Goal: Transaction & Acquisition: Obtain resource

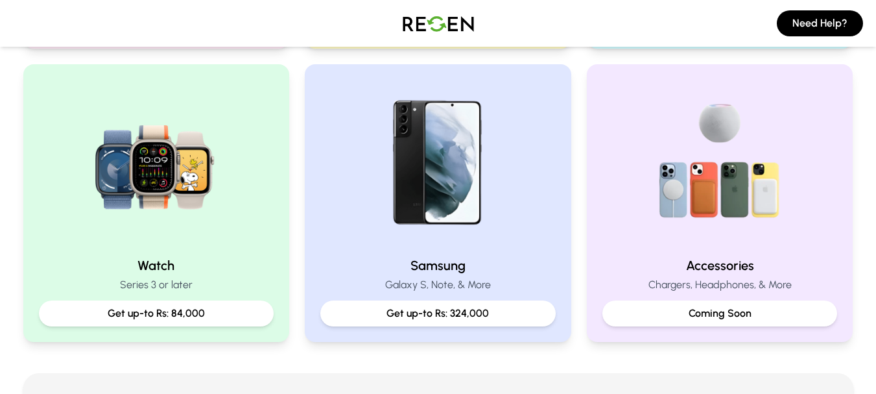
scroll to position [547, 0]
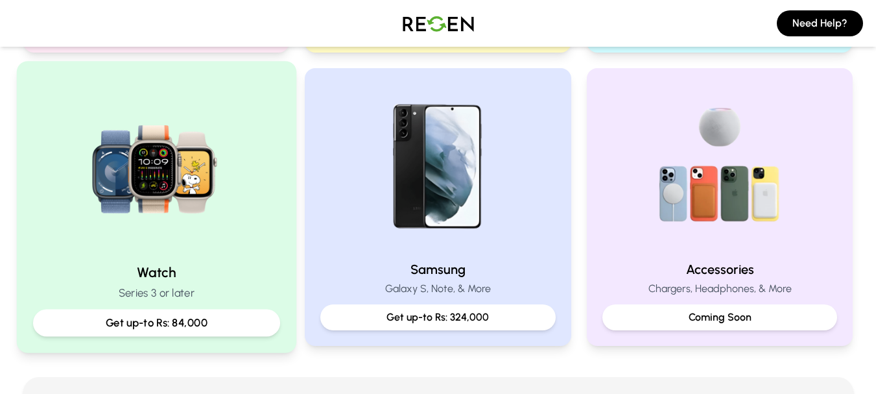
click at [237, 145] on img at bounding box center [156, 165] width 174 height 174
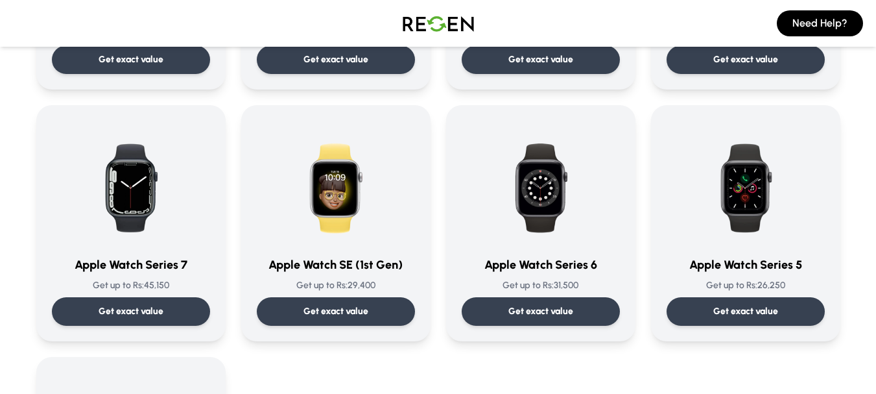
scroll to position [294, 0]
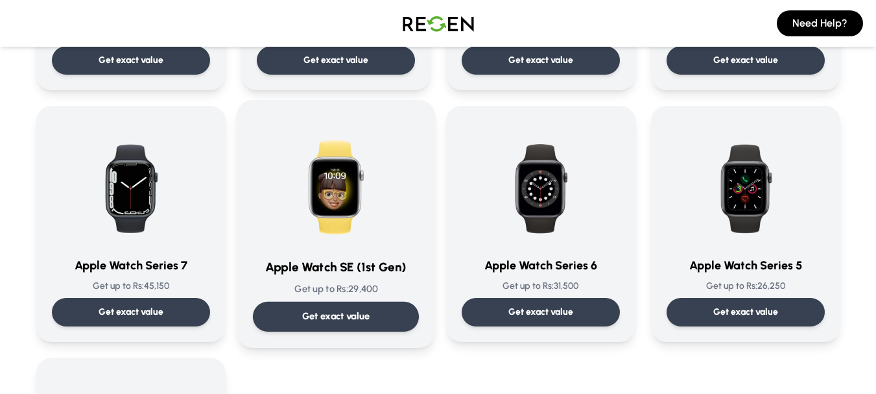
click at [339, 313] on p "Get exact value" at bounding box center [336, 316] width 68 height 14
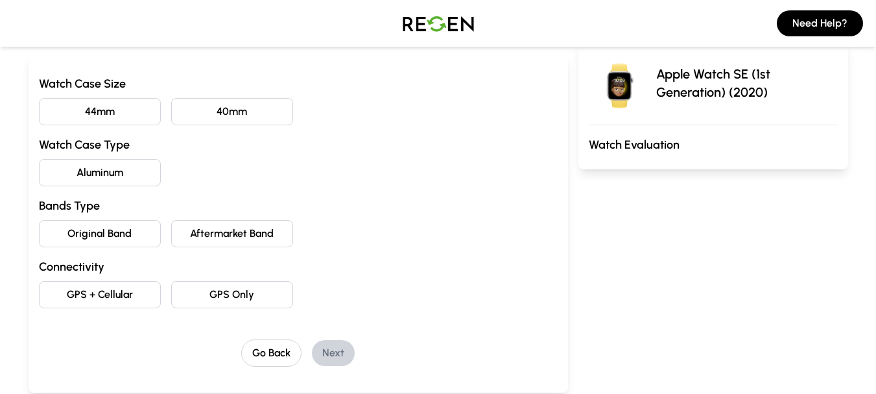
scroll to position [145, 0]
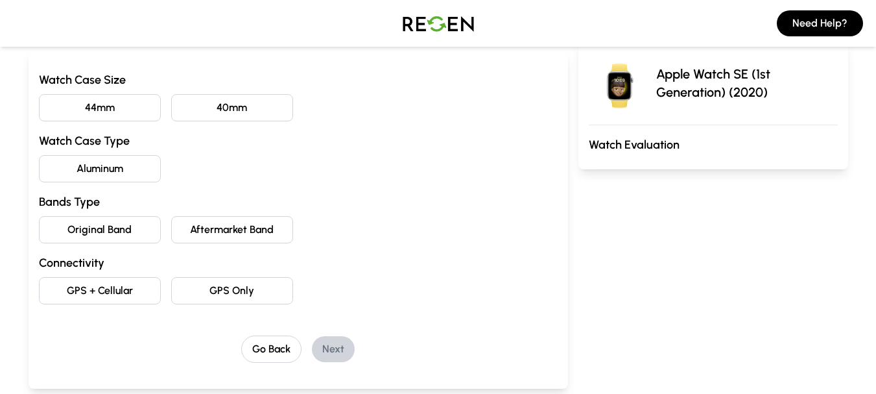
click at [98, 108] on button "44mm" at bounding box center [100, 107] width 122 height 27
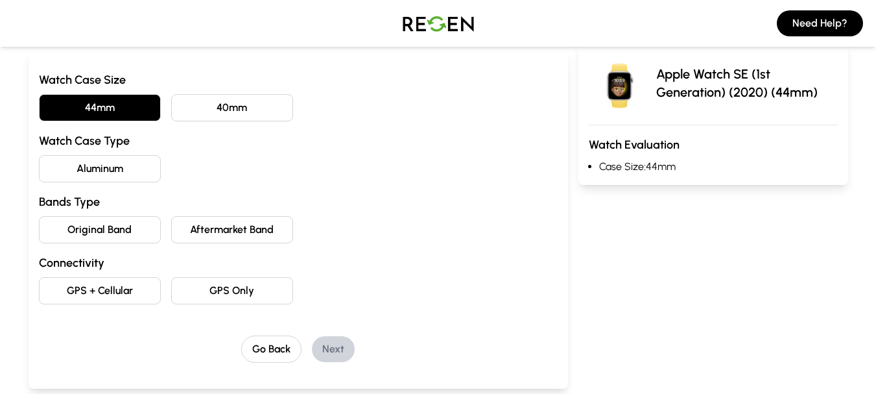
click at [92, 167] on button "Aluminum" at bounding box center [100, 168] width 122 height 27
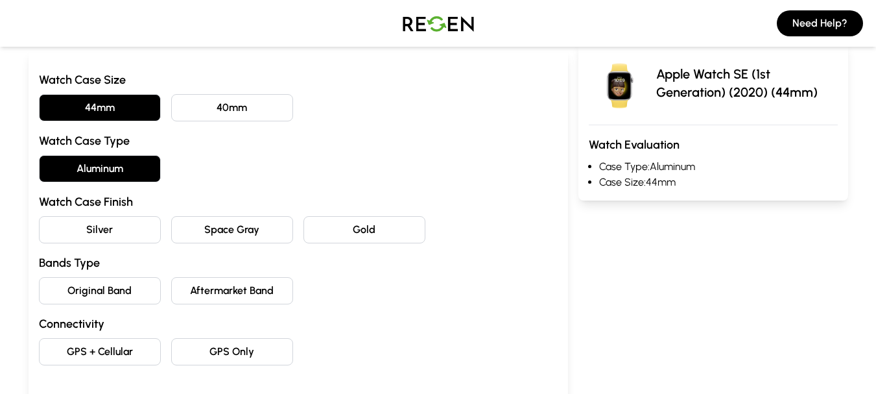
click at [215, 233] on button "Space Gray" at bounding box center [232, 229] width 122 height 27
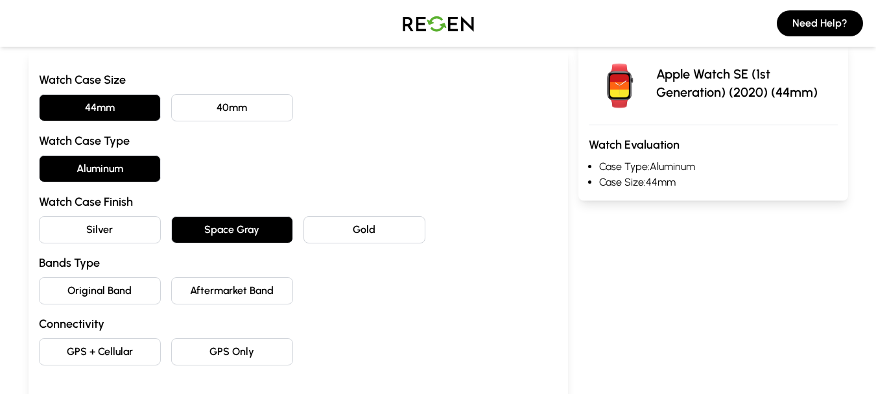
click at [117, 291] on button "Original Band" at bounding box center [100, 290] width 122 height 27
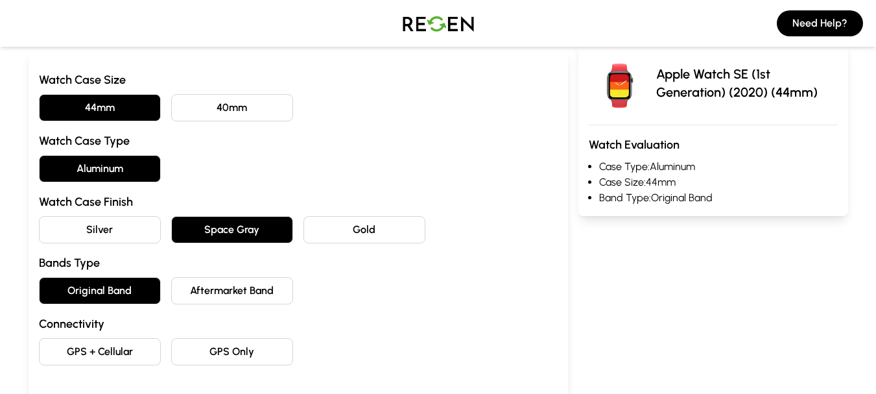
click at [249, 355] on button "GPS Only" at bounding box center [232, 351] width 122 height 27
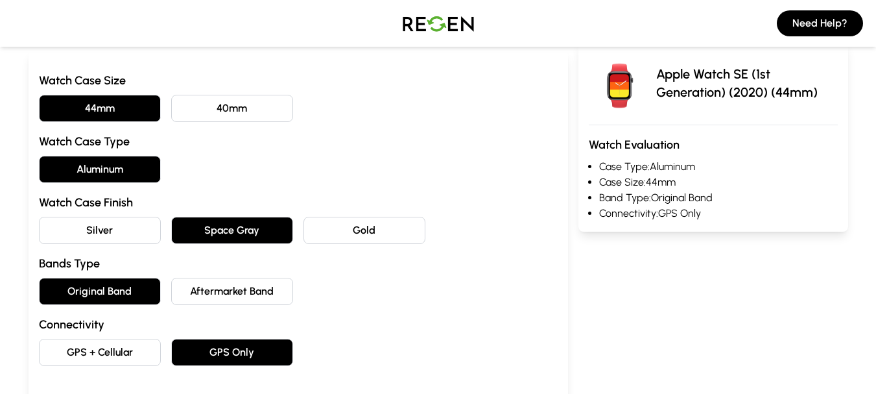
scroll to position [208, 0]
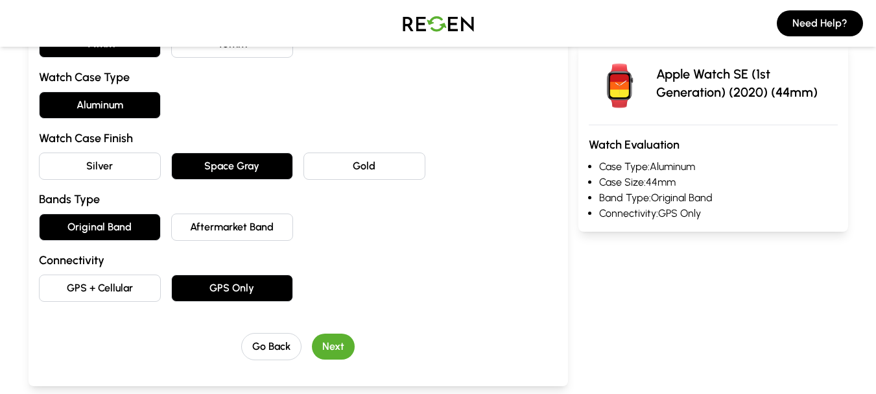
click at [547, 285] on div "GPS + Cellular GPS Only" at bounding box center [298, 287] width 519 height 27
click at [342, 342] on button "Next" at bounding box center [333, 346] width 43 height 26
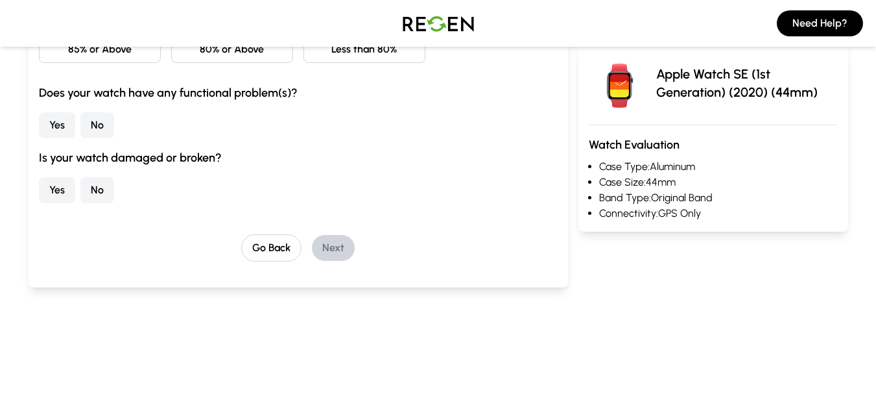
scroll to position [0, 0]
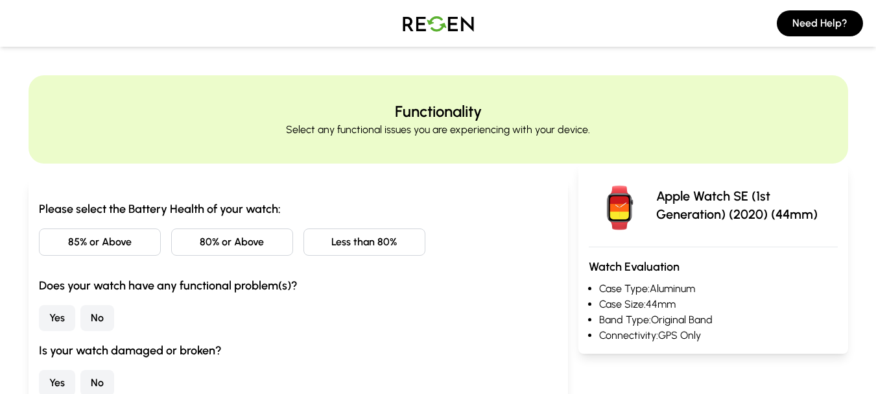
click at [355, 241] on button "Less than 80%" at bounding box center [365, 241] width 122 height 27
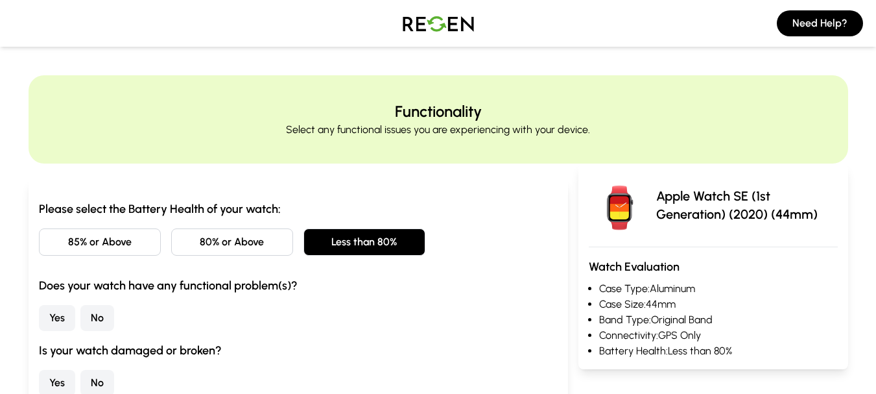
click at [93, 317] on button "No" at bounding box center [97, 318] width 34 height 26
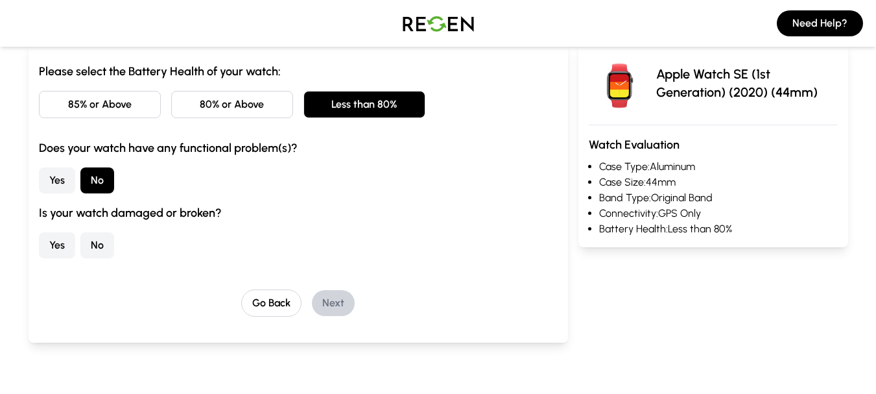
scroll to position [147, 0]
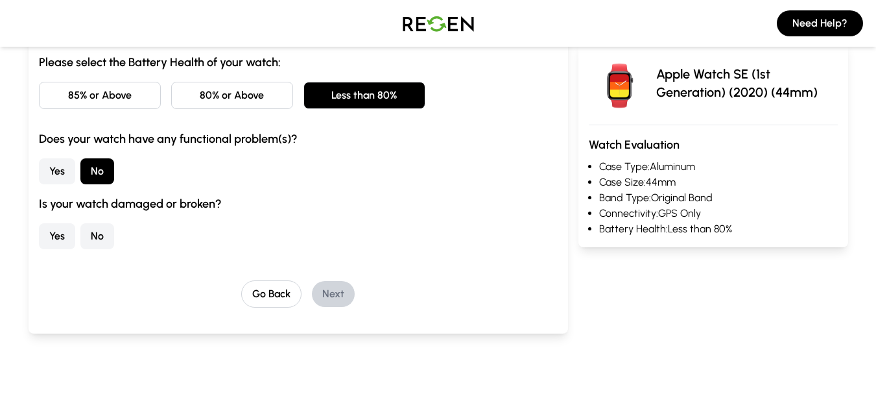
click at [96, 230] on button "No" at bounding box center [97, 236] width 34 height 26
click at [327, 292] on button "Next" at bounding box center [333, 294] width 43 height 26
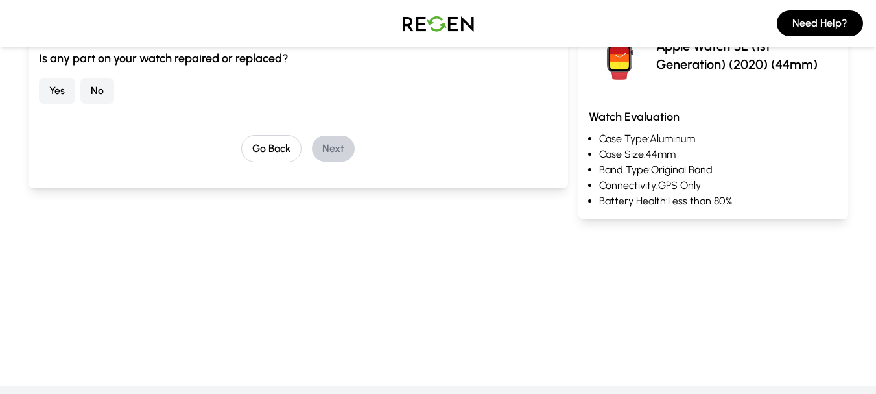
scroll to position [0, 0]
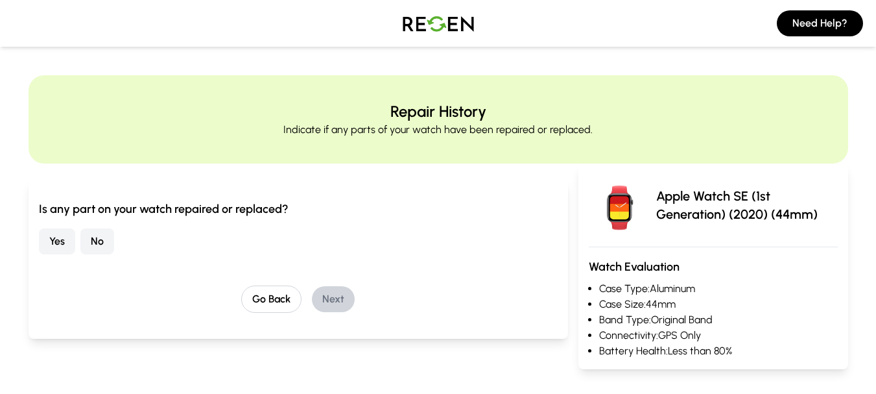
click at [99, 243] on button "No" at bounding box center [97, 241] width 34 height 26
click at [328, 305] on button "Next" at bounding box center [333, 299] width 43 height 26
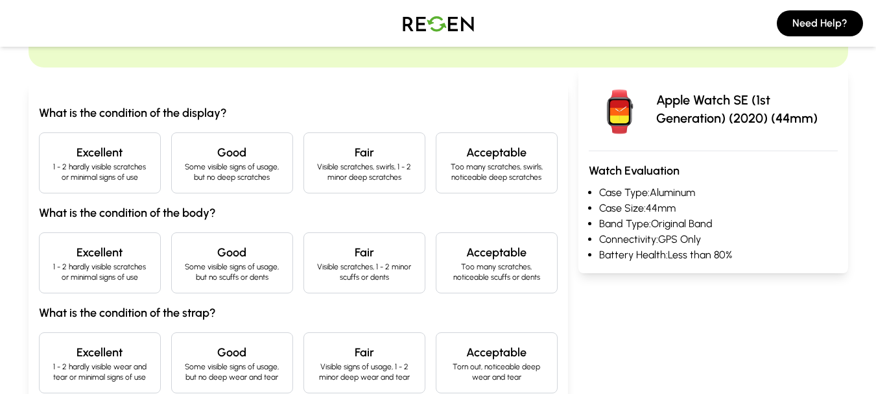
scroll to position [103, 0]
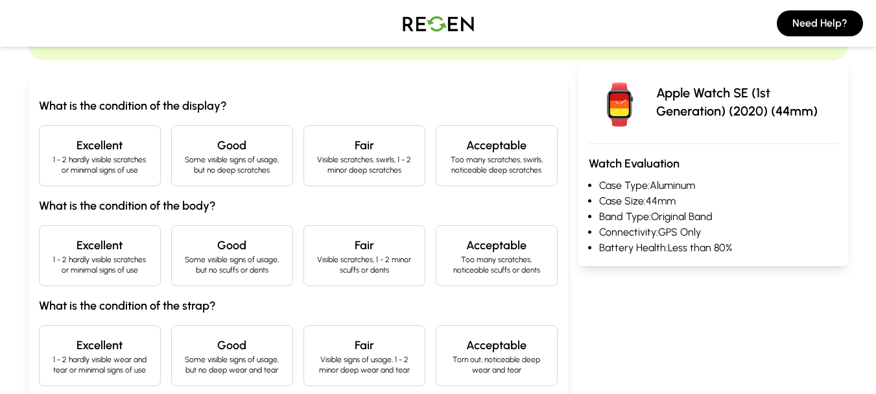
click at [132, 165] on p "1 - 2 hardly visible scratches or minimal signs of use" at bounding box center [100, 164] width 100 height 21
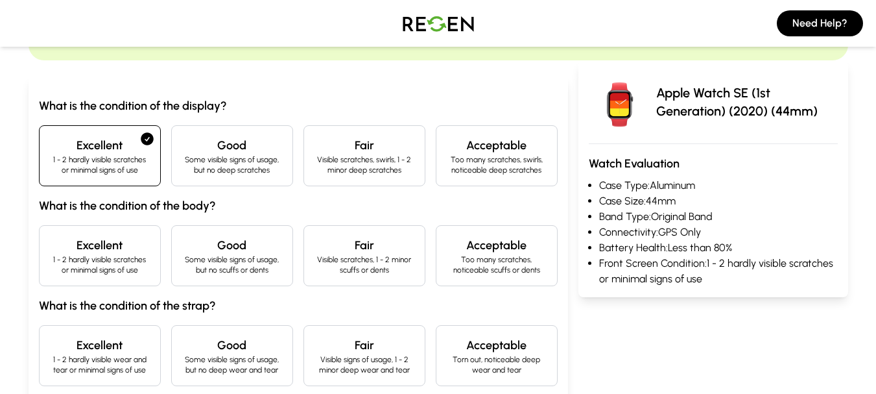
click at [99, 256] on p "1 - 2 hardly visible scratches or minimal signs of use" at bounding box center [100, 264] width 100 height 21
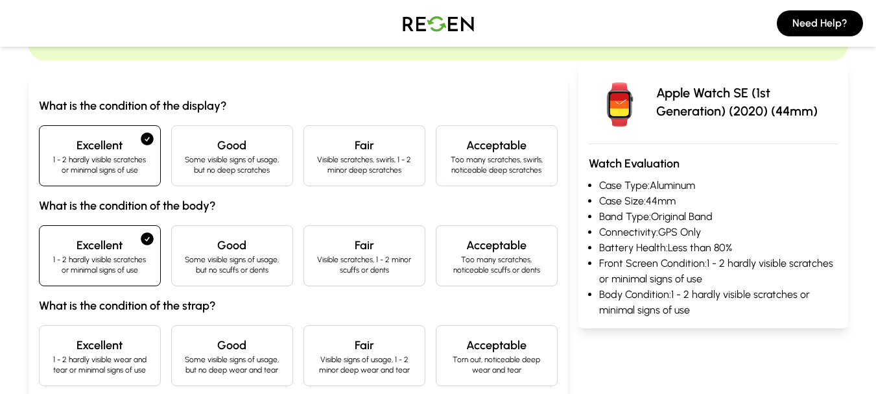
click at [215, 357] on p "Some visible signs of usage, but no deep wear and tear" at bounding box center [232, 364] width 100 height 21
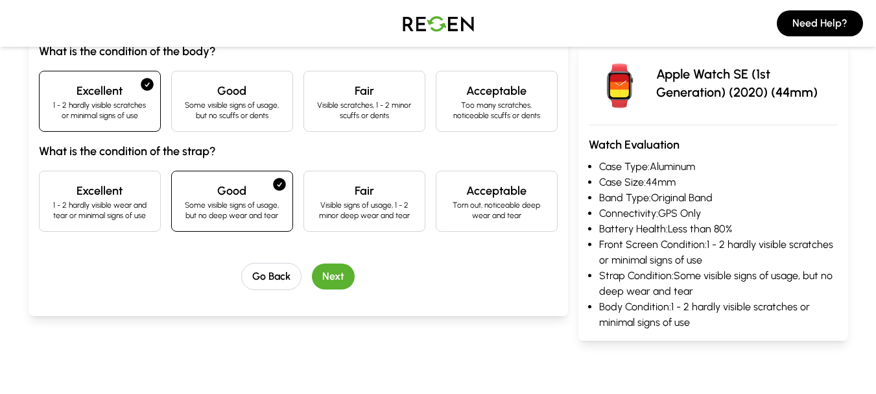
scroll to position [263, 0]
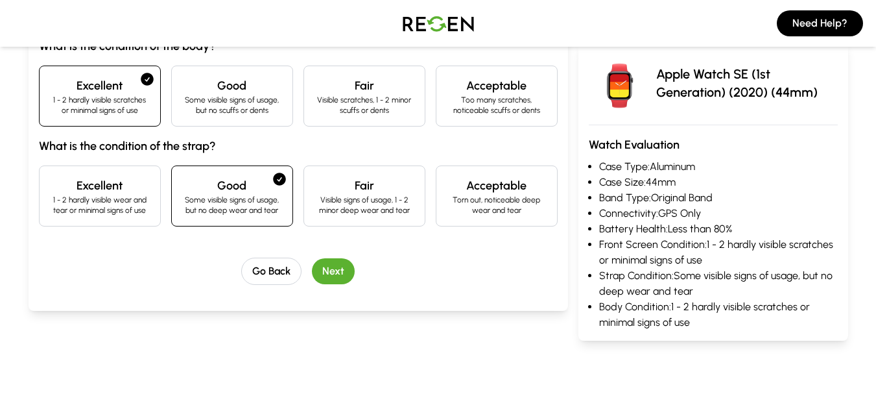
click at [329, 272] on button "Next" at bounding box center [333, 271] width 43 height 26
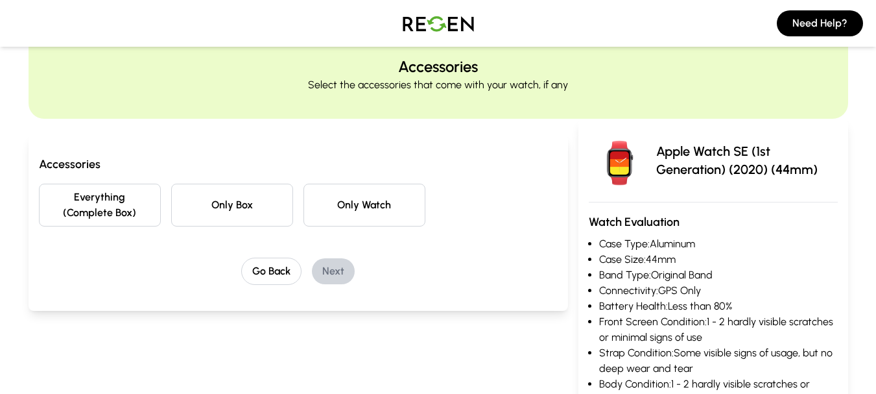
click at [77, 207] on button "Everything (Complete Box)" at bounding box center [100, 205] width 122 height 43
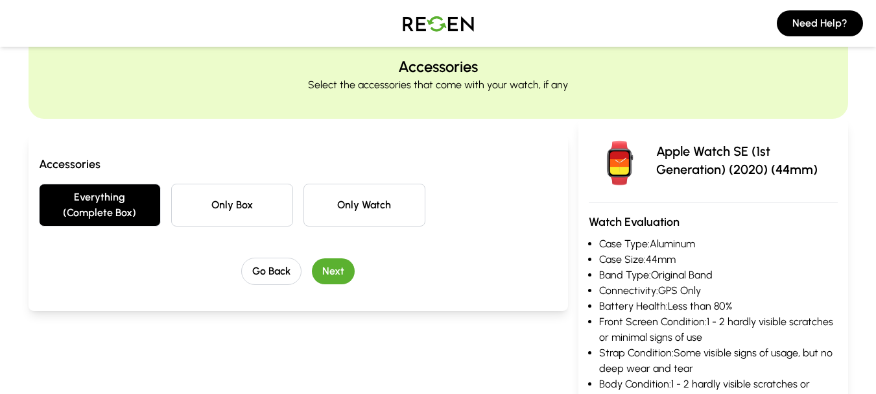
click at [327, 270] on button "Next" at bounding box center [333, 271] width 43 height 26
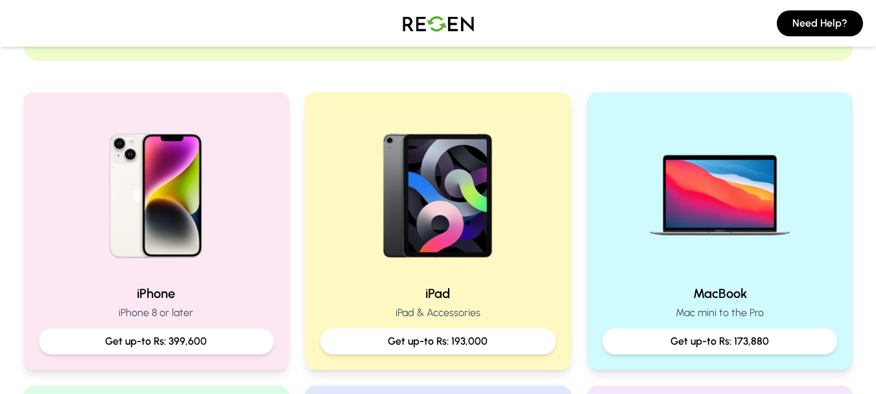
scroll to position [44, 0]
